Goal: Transaction & Acquisition: Purchase product/service

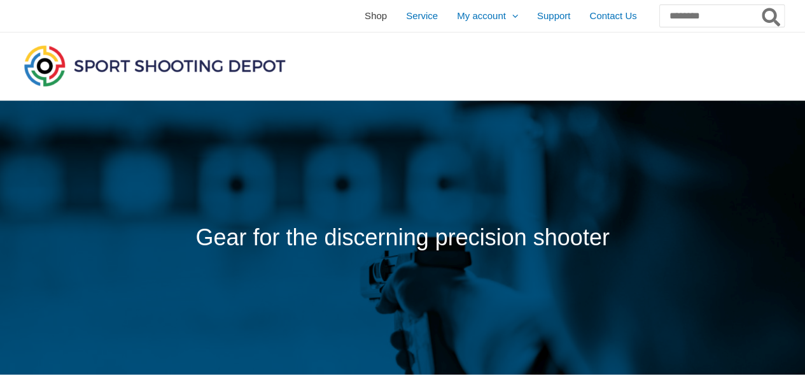
click at [365, 15] on span "Shop" at bounding box center [376, 16] width 22 height 32
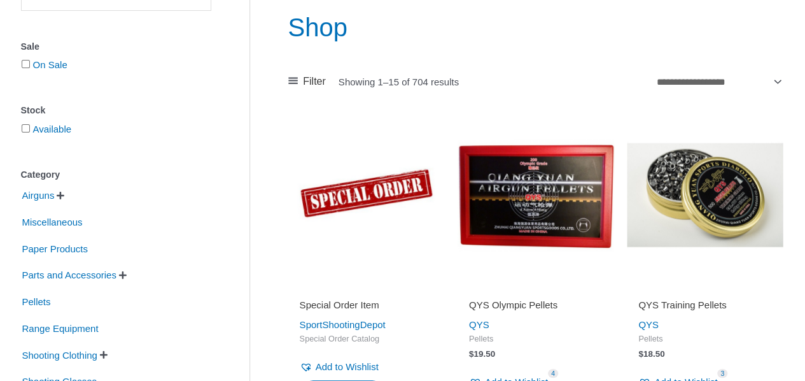
scroll to position [127, 0]
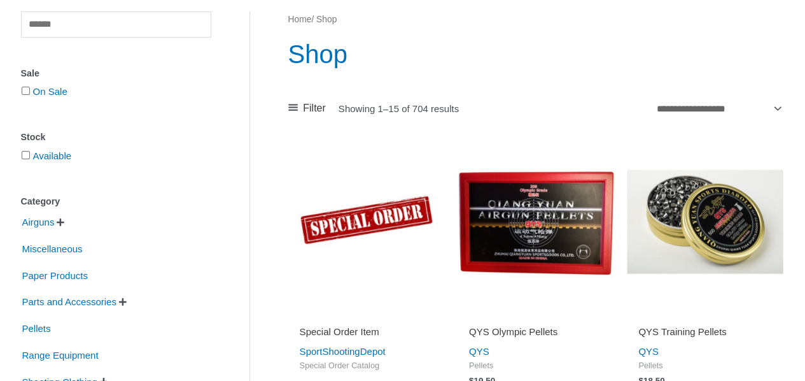
click at [64, 224] on span "" at bounding box center [61, 222] width 8 height 9
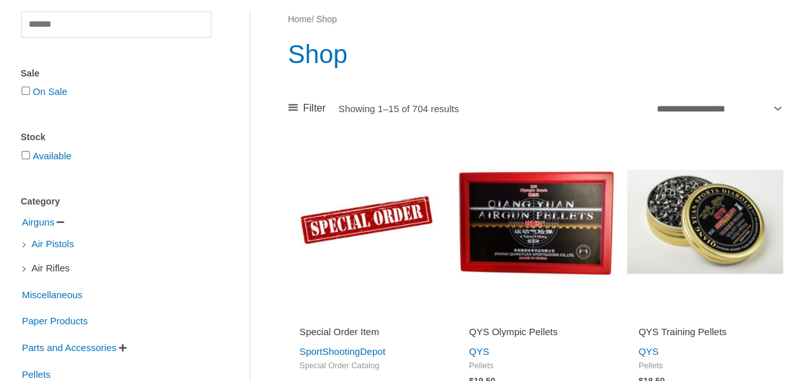
click at [53, 269] on span "Air Rifles" at bounding box center [51, 268] width 41 height 22
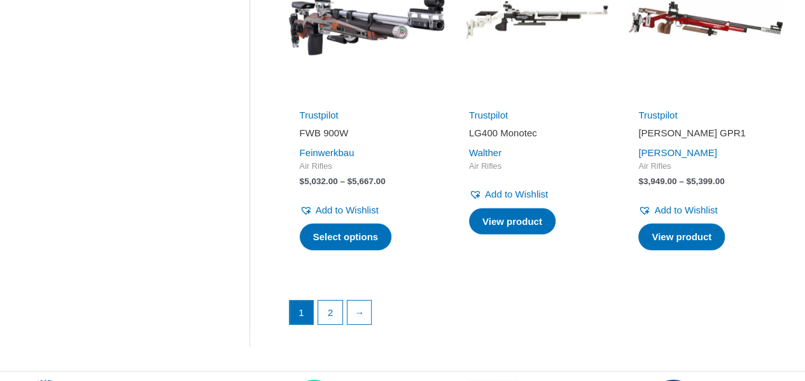
scroll to position [1783, 0]
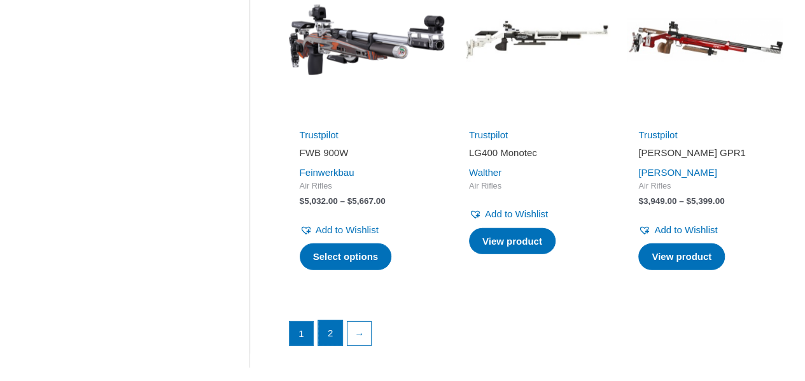
click at [329, 343] on link "2" at bounding box center [330, 332] width 24 height 25
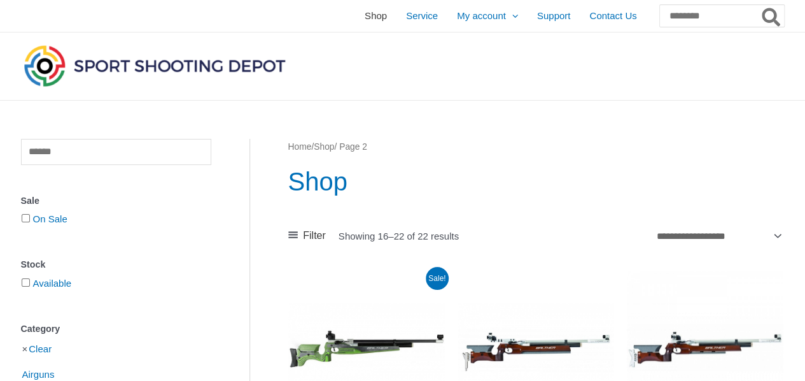
click at [365, 17] on span "Shop" at bounding box center [376, 16] width 22 height 32
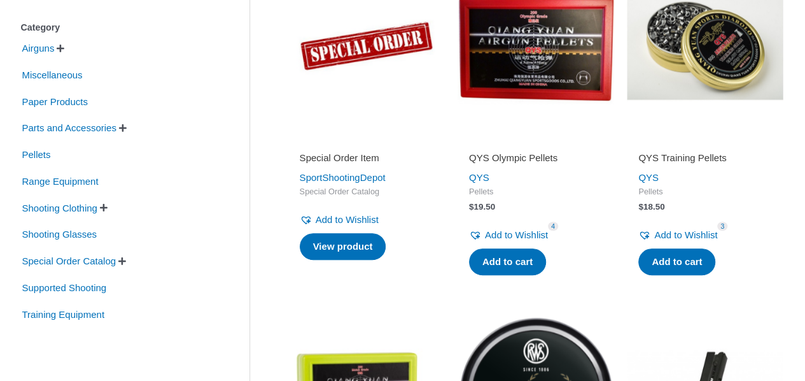
scroll to position [318, 0]
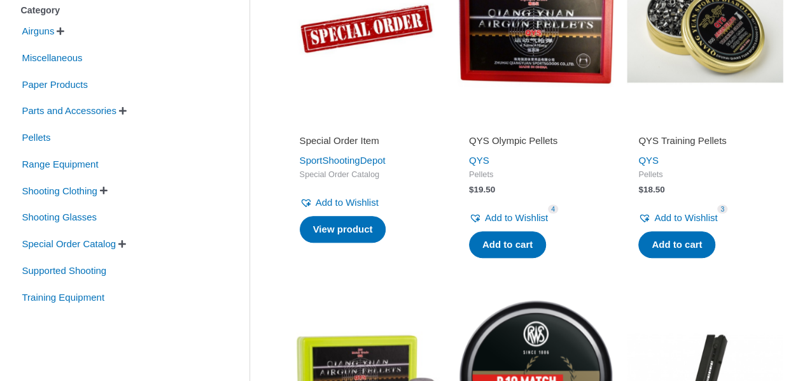
click at [108, 191] on span "" at bounding box center [104, 190] width 8 height 9
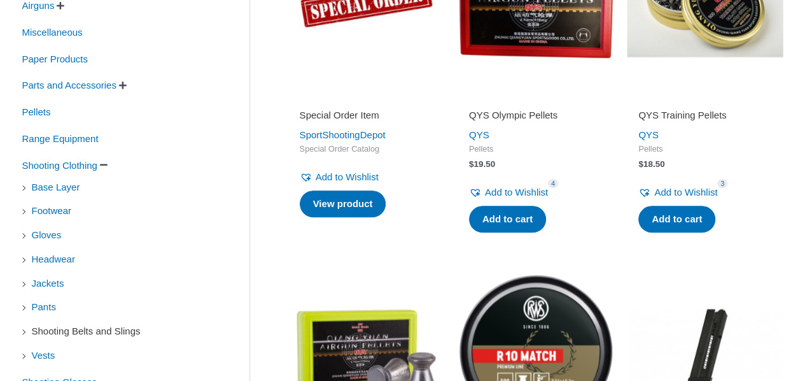
scroll to position [382, 0]
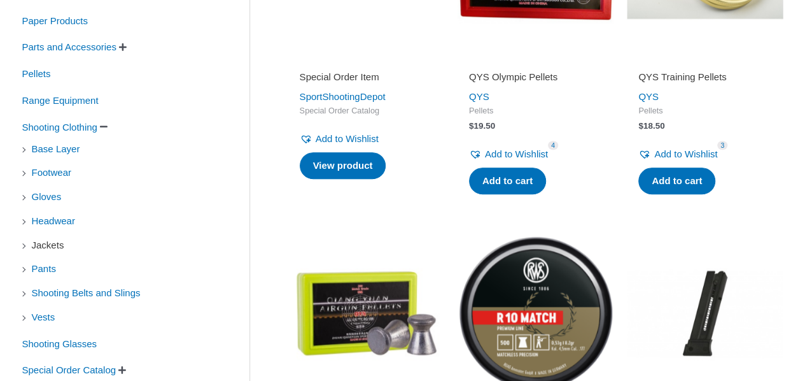
click at [59, 245] on span "Jackets" at bounding box center [48, 245] width 35 height 22
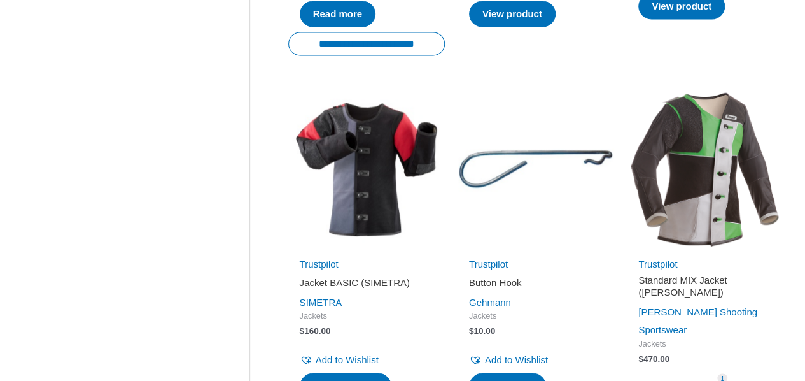
scroll to position [955, 0]
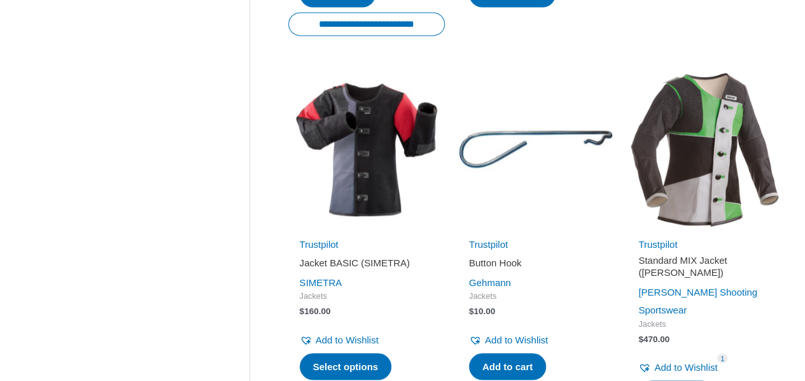
click at [365, 152] on img at bounding box center [366, 149] width 157 height 157
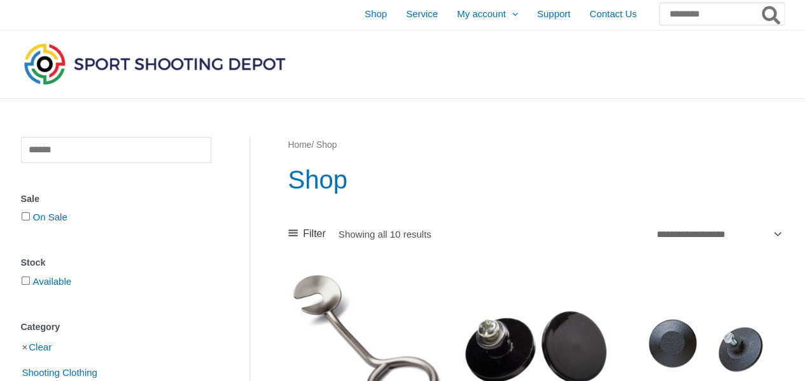
scroll to position [0, 0]
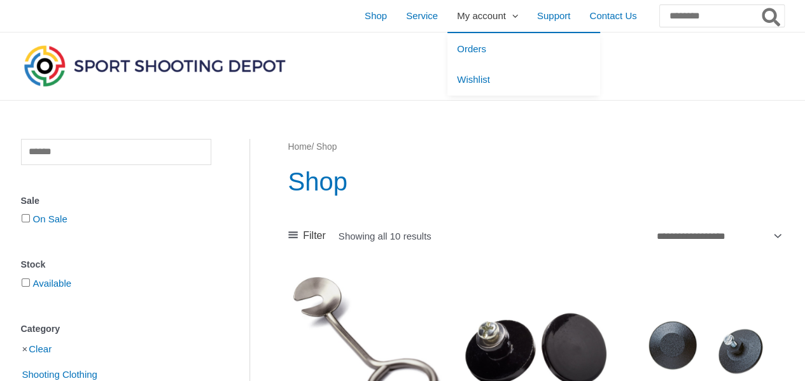
scroll to position [382, 0]
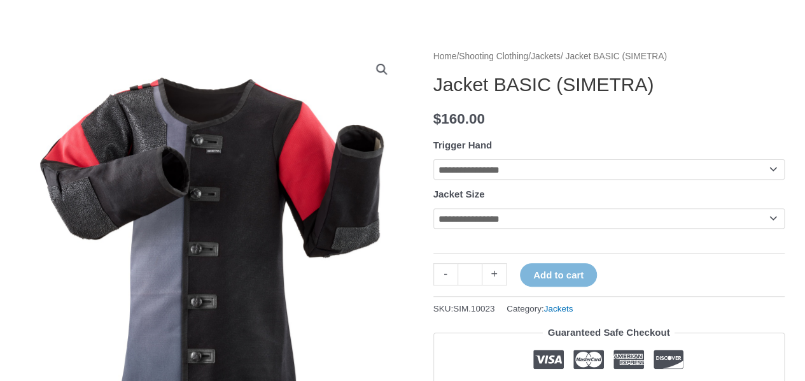
scroll to position [127, 0]
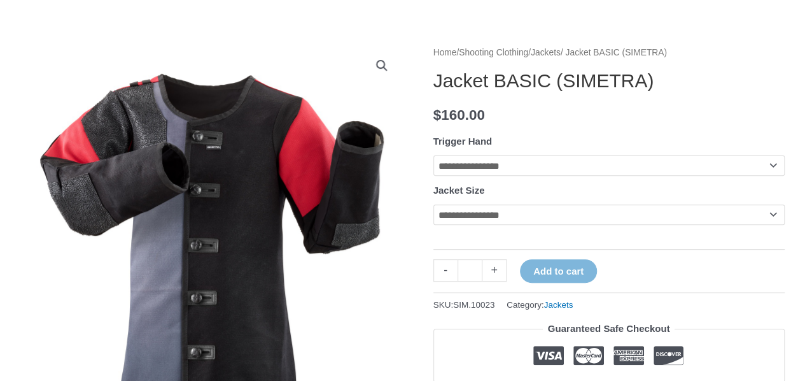
click at [534, 169] on select "**********" at bounding box center [609, 165] width 351 height 20
select select "*****"
click at [434, 155] on select "**********" at bounding box center [609, 165] width 351 height 20
click at [531, 220] on select "**********" at bounding box center [609, 214] width 351 height 20
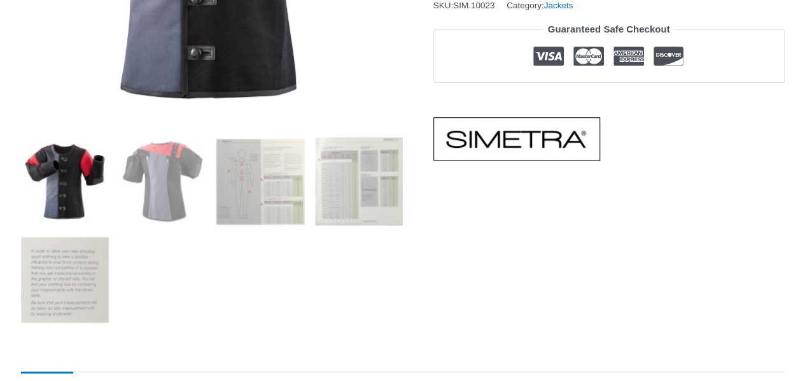
scroll to position [446, 0]
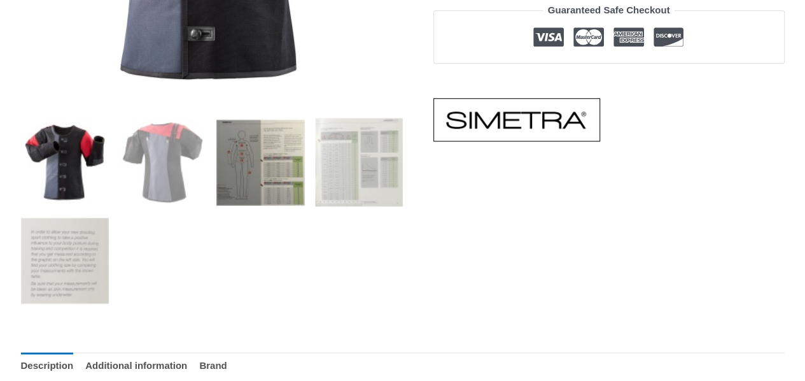
click at [265, 173] on img at bounding box center [260, 162] width 88 height 88
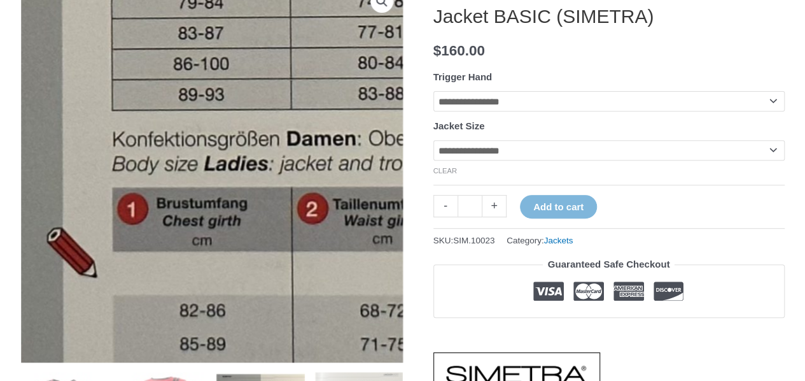
scroll to position [255, 0]
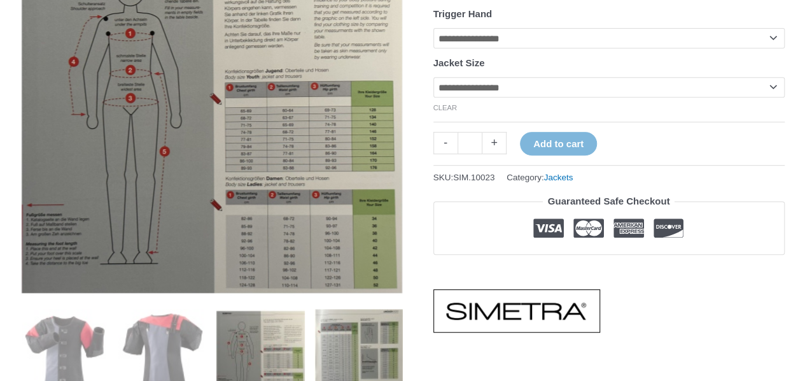
click at [357, 351] on img at bounding box center [359, 353] width 88 height 88
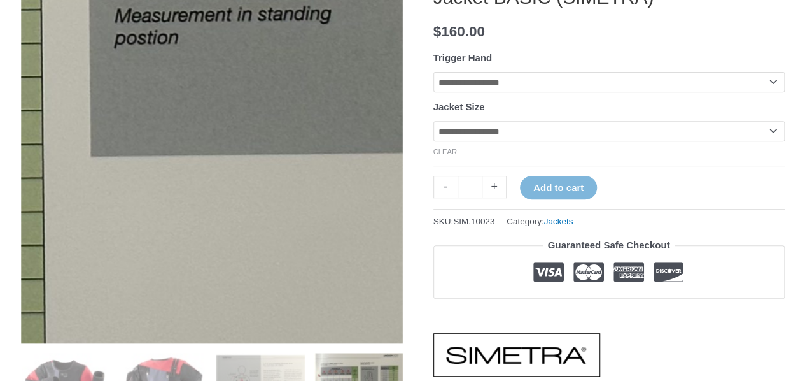
scroll to position [191, 0]
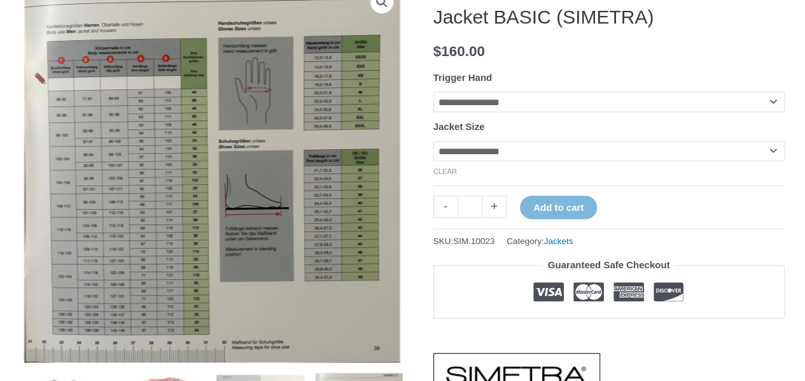
click at [480, 152] on select "**********" at bounding box center [609, 151] width 351 height 20
click at [494, 156] on select "**********" at bounding box center [609, 151] width 351 height 20
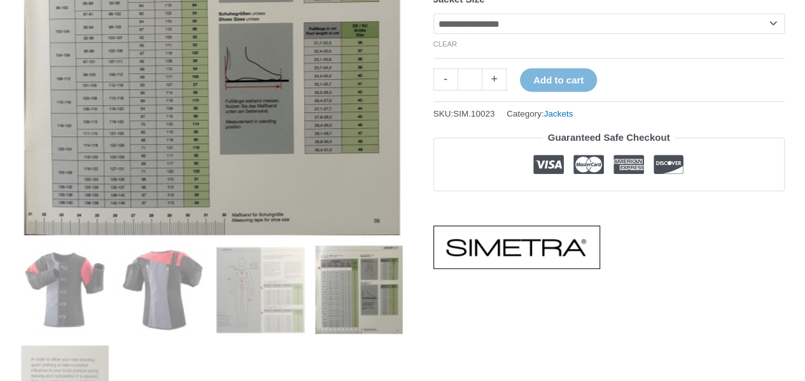
scroll to position [382, 0]
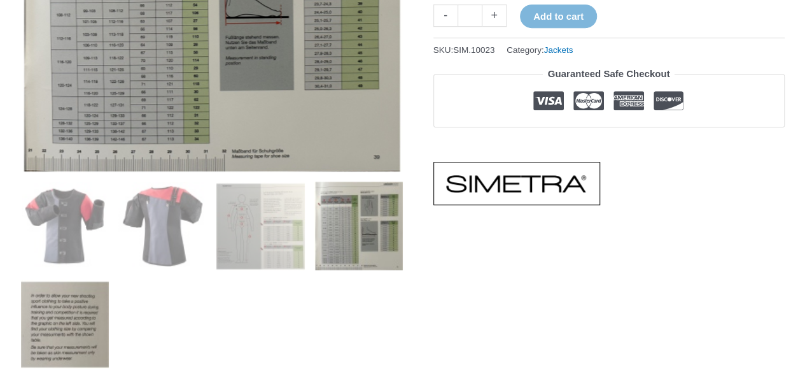
click at [79, 338] on img at bounding box center [65, 323] width 88 height 88
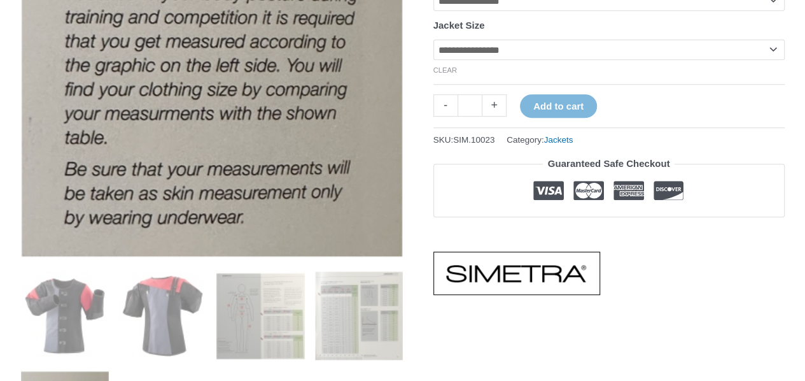
scroll to position [318, 0]
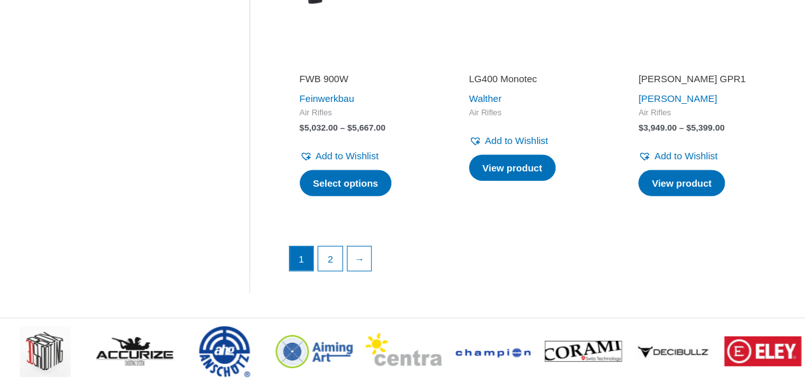
scroll to position [127, 0]
